Goal: Task Accomplishment & Management: Manage account settings

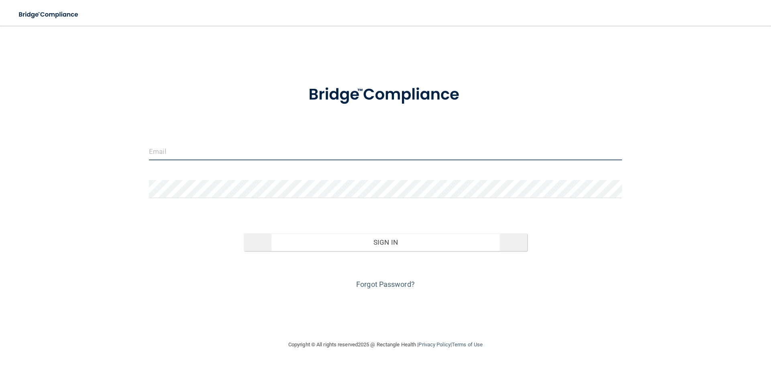
type input "[PERSON_NAME][EMAIL_ADDRESS][DOMAIN_NAME]"
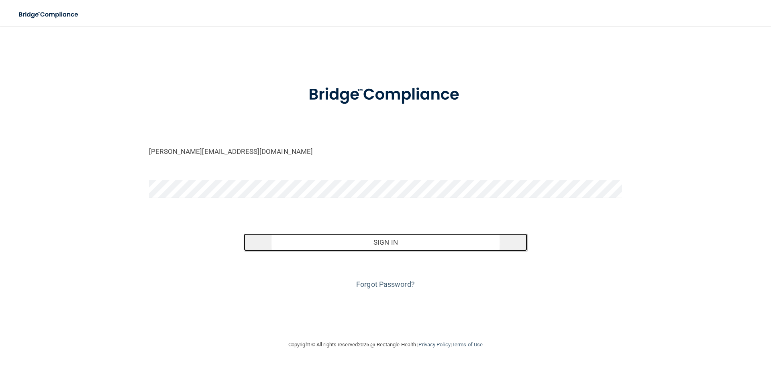
click at [392, 244] on button "Sign In" at bounding box center [386, 242] width 284 height 18
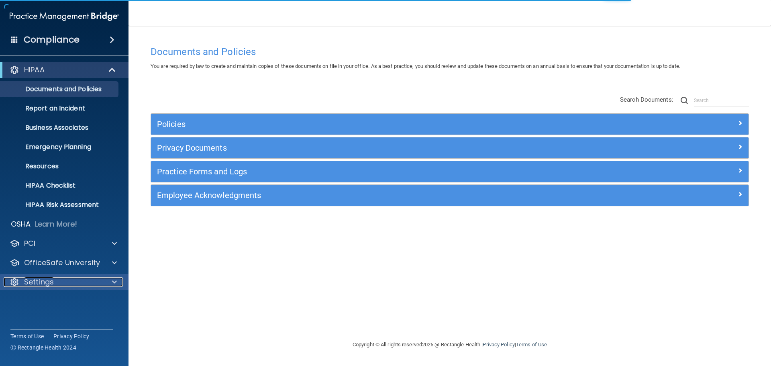
click at [62, 282] on div "Settings" at bounding box center [54, 282] width 100 height 10
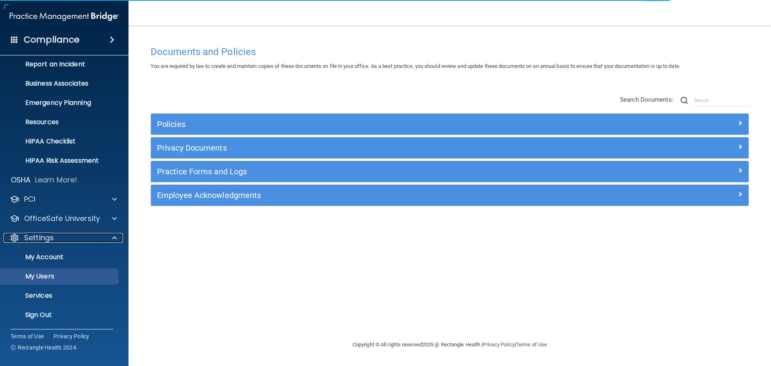
scroll to position [45, 0]
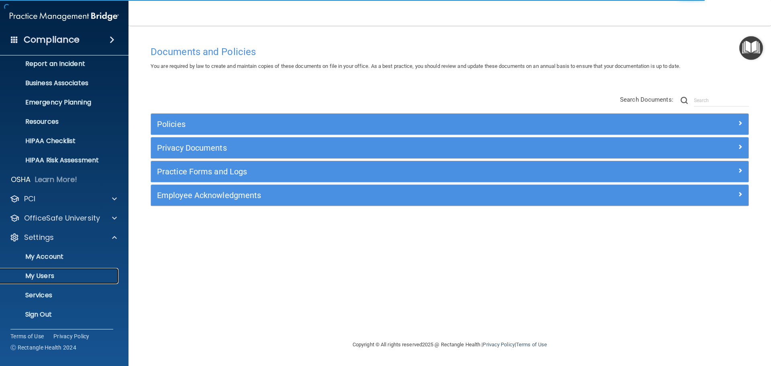
click at [48, 278] on p "My Users" at bounding box center [60, 276] width 110 height 8
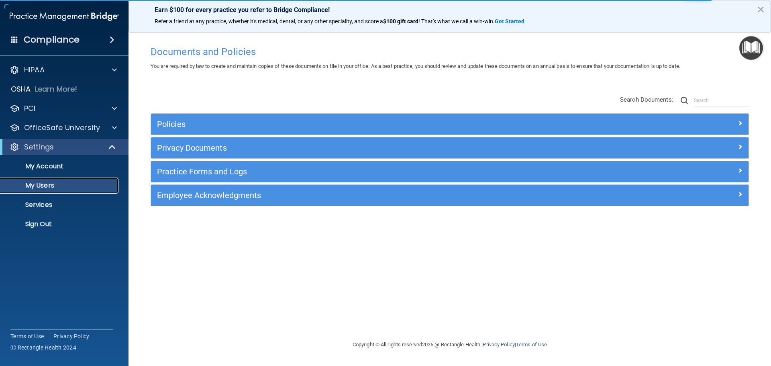
select select "20"
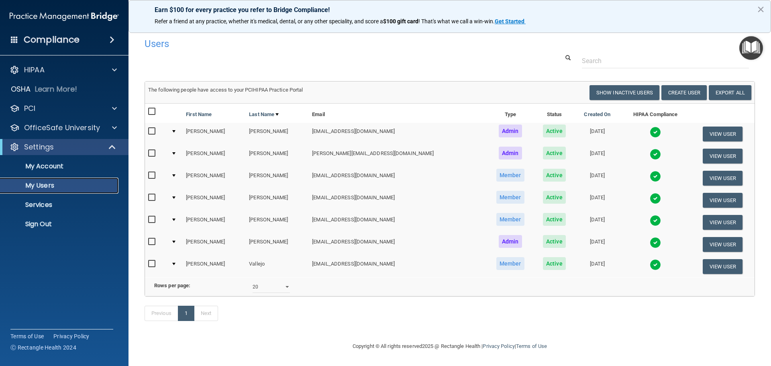
scroll to position [12, 0]
click at [683, 85] on button "Create User" at bounding box center [684, 92] width 45 height 15
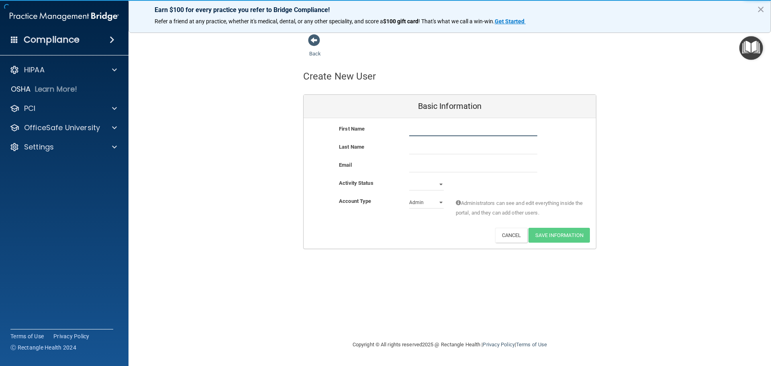
click at [476, 132] on input "text" at bounding box center [473, 130] width 128 height 12
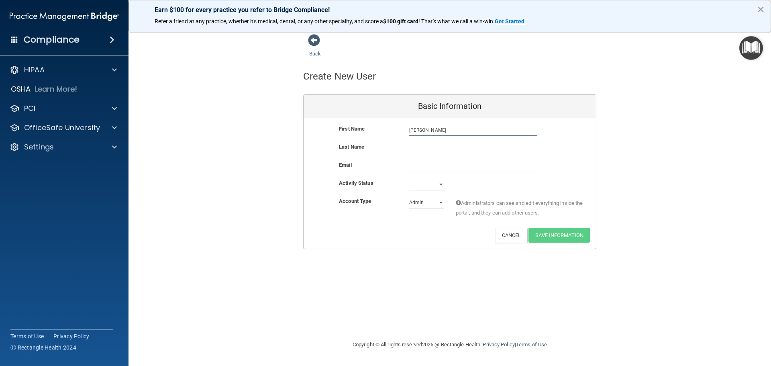
type input "[PERSON_NAME]"
click at [468, 164] on input "email" at bounding box center [473, 166] width 128 height 12
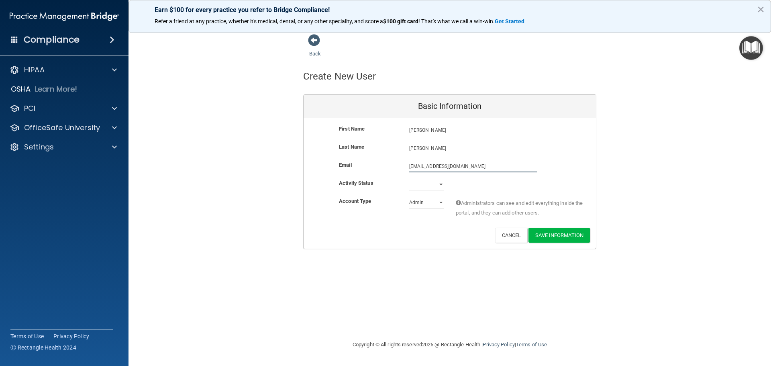
type input "[EMAIL_ADDRESS][DOMAIN_NAME]"
click at [433, 186] on select "Active Inactive" at bounding box center [426, 184] width 35 height 12
select select "active"
click at [409, 178] on select "Active Inactive" at bounding box center [426, 184] width 35 height 12
click at [425, 203] on select "Admin Member" at bounding box center [426, 202] width 35 height 12
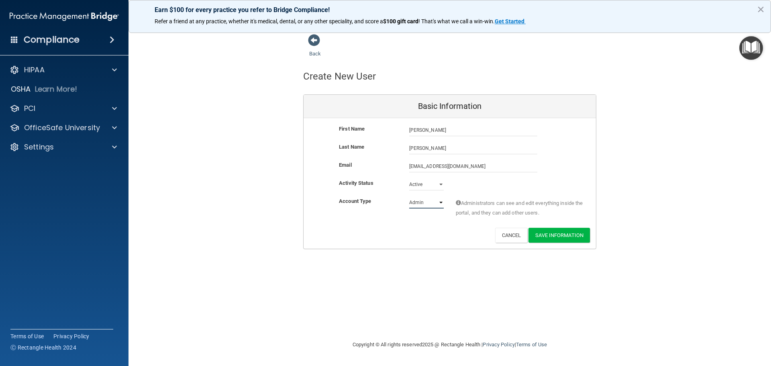
select select "practice_member"
click at [409, 196] on select "Admin Member" at bounding box center [426, 202] width 35 height 12
click at [583, 235] on button "Save Information" at bounding box center [559, 235] width 61 height 15
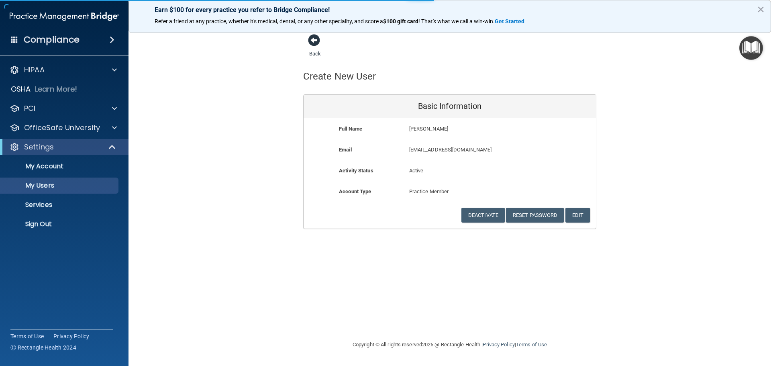
select select "20"
